Goal: Find specific page/section: Find specific page/section

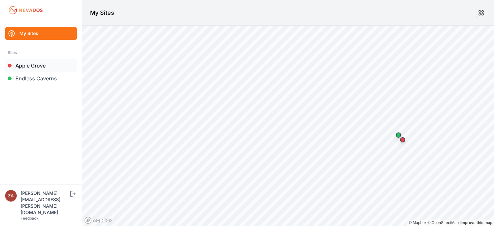
click at [34, 64] on link "Apple Grove" at bounding box center [41, 65] width 72 height 13
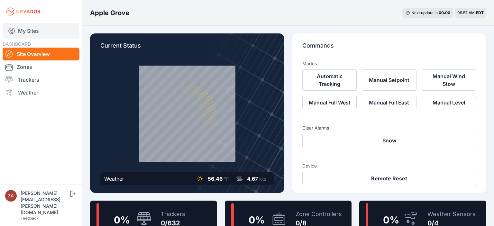
click at [22, 32] on link "My Sites" at bounding box center [41, 30] width 77 height 15
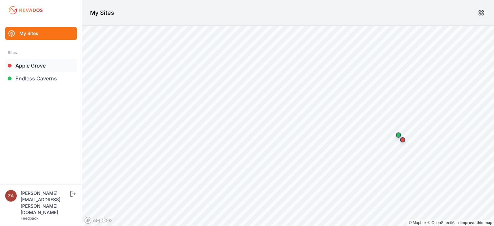
click at [30, 65] on link "Apple Grove" at bounding box center [41, 65] width 72 height 13
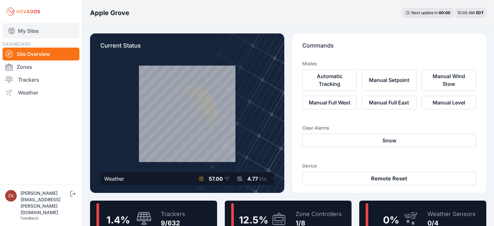
click at [42, 36] on link "My Sites" at bounding box center [41, 30] width 77 height 15
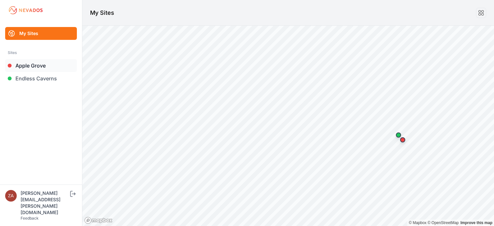
click at [29, 66] on link "Apple Grove" at bounding box center [41, 65] width 72 height 13
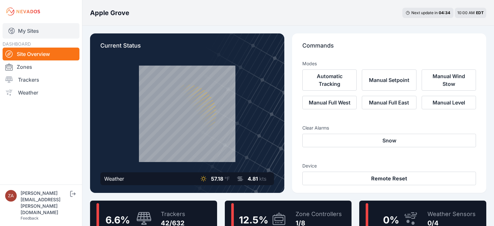
click at [32, 28] on link "My Sites" at bounding box center [41, 30] width 77 height 15
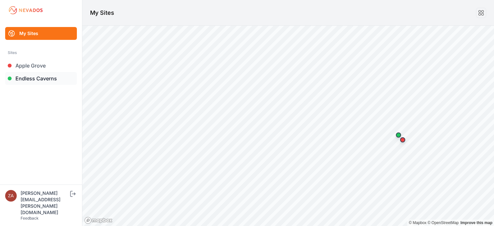
click at [32, 77] on link "Endless Caverns" at bounding box center [41, 78] width 72 height 13
